Goal: Information Seeking & Learning: Learn about a topic

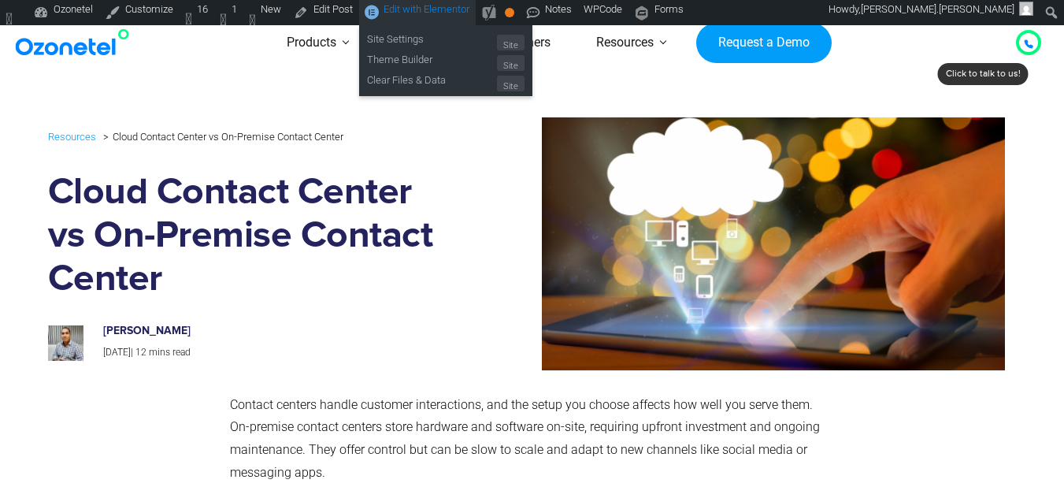
click at [424, 11] on span "Edit with Elementor" at bounding box center [427, 9] width 86 height 12
